Goal: Information Seeking & Learning: Find specific fact

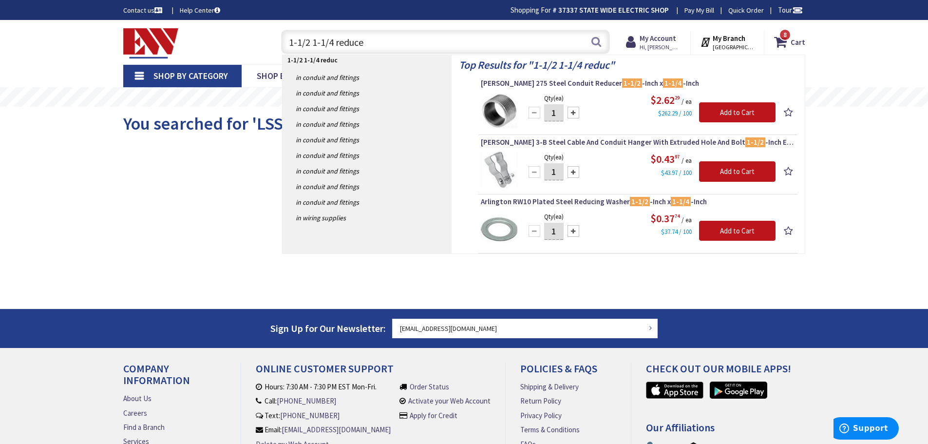
type input "1-1/2 1-1/4 reducer"
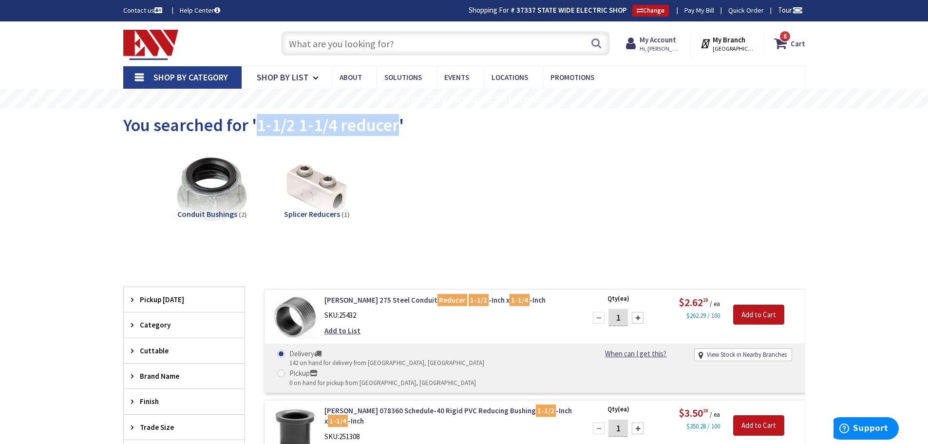
drag, startPoint x: 258, startPoint y: 123, endPoint x: 398, endPoint y: 130, distance: 140.0
click at [398, 130] on span "You searched for '1-1/2 1-1/4 reducer'" at bounding box center [263, 125] width 281 height 22
copy span "1-1/2 1-1/4 reducer"
